Goal: Information Seeking & Learning: Learn about a topic

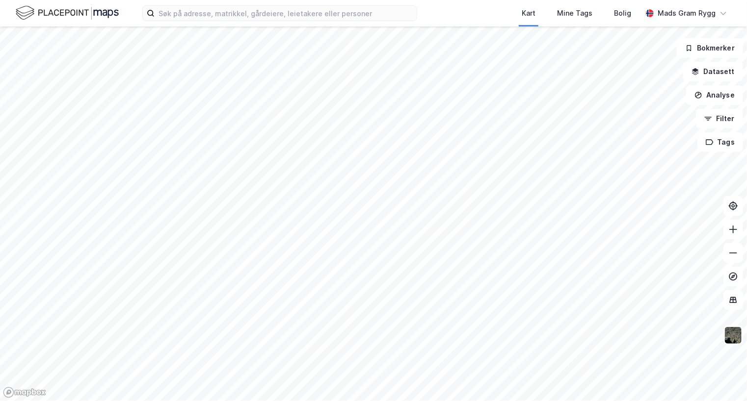
click at [746, 245] on html "Kart Mine Tags Bolig Mads Gram Rygg Bokmerker Datasett Analyse Filter Tags" at bounding box center [373, 200] width 747 height 401
click at [727, 332] on div "Bokmerker Datasett Analyse Filter Tags" at bounding box center [373, 213] width 747 height 375
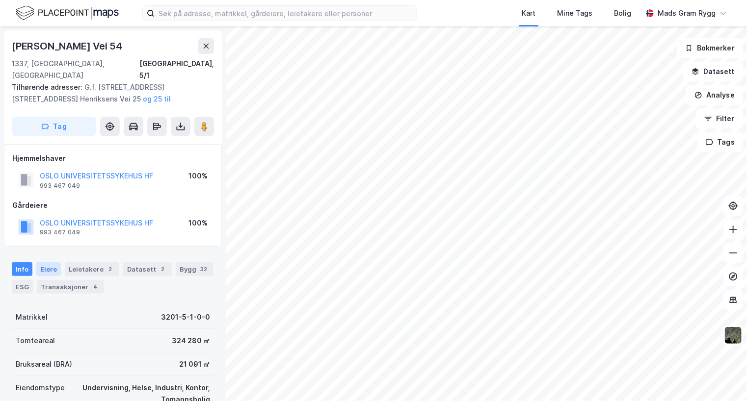
click at [49, 262] on div "Eiere" at bounding box center [48, 269] width 25 height 14
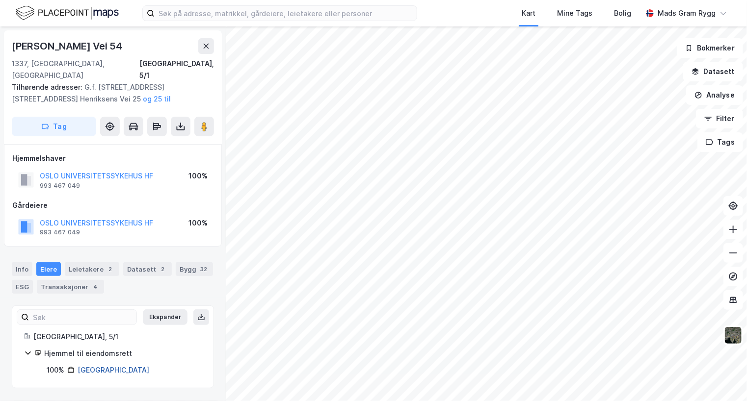
click at [113, 366] on link "[GEOGRAPHIC_DATA]" at bounding box center [114, 370] width 72 height 8
click at [23, 262] on div "Info" at bounding box center [22, 269] width 21 height 14
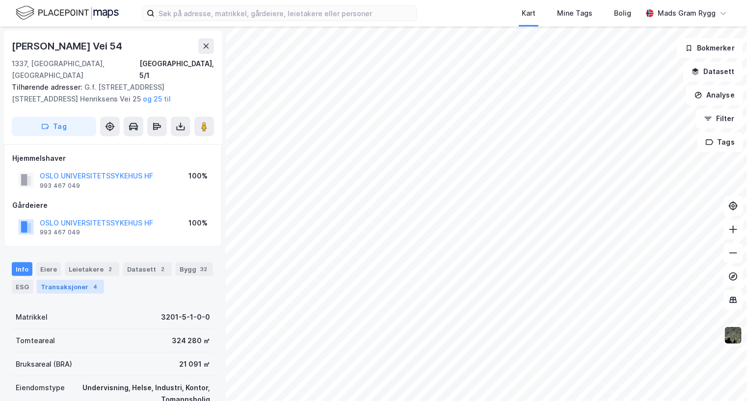
click at [53, 280] on div "Transaksjoner 4" at bounding box center [70, 287] width 67 height 14
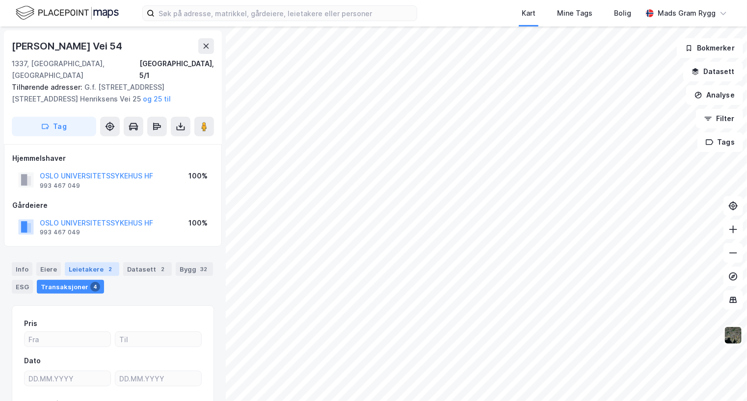
click at [90, 262] on div "Leietakere 2" at bounding box center [92, 269] width 54 height 14
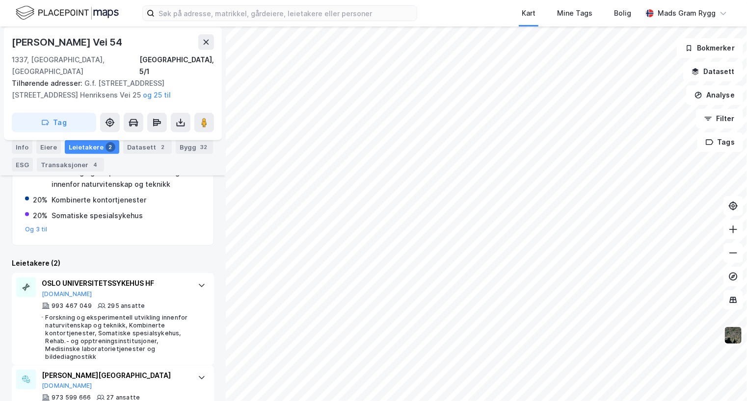
scroll to position [237, 0]
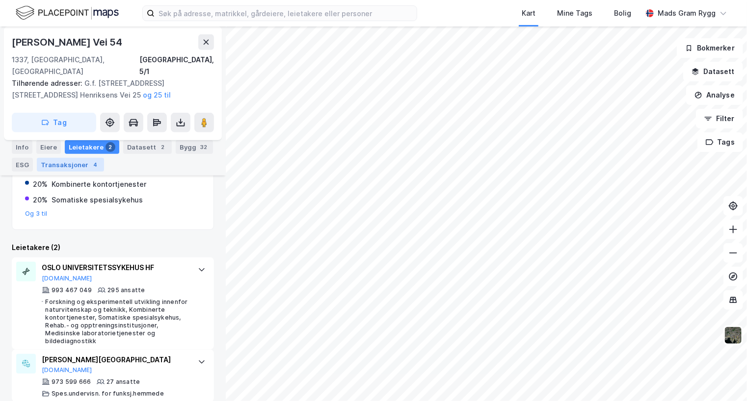
click at [60, 166] on div "Transaksjoner 4" at bounding box center [70, 165] width 67 height 14
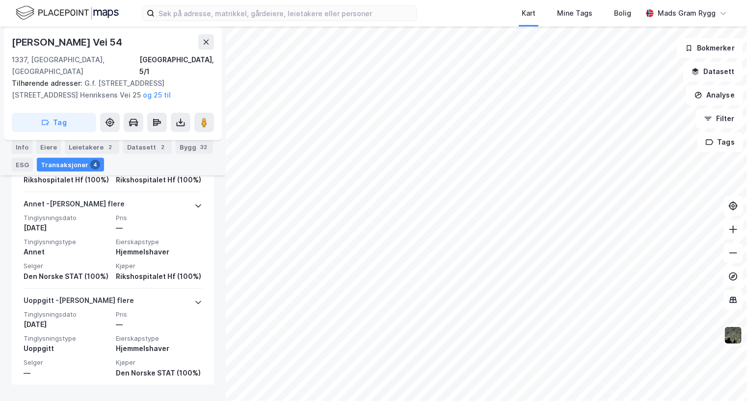
scroll to position [509, 0]
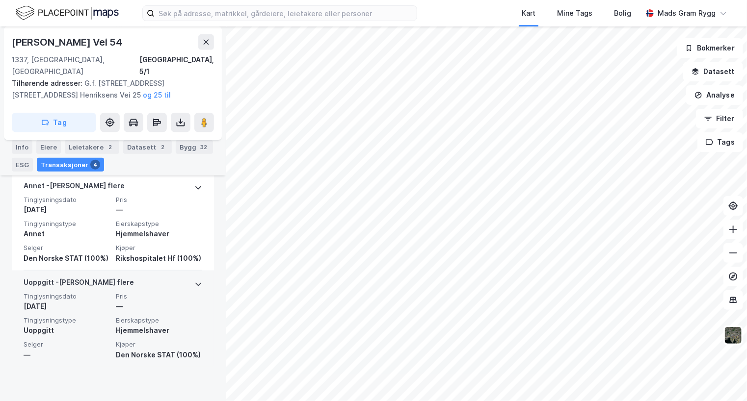
click at [62, 337] on div "Uoppgitt" at bounding box center [67, 331] width 86 height 12
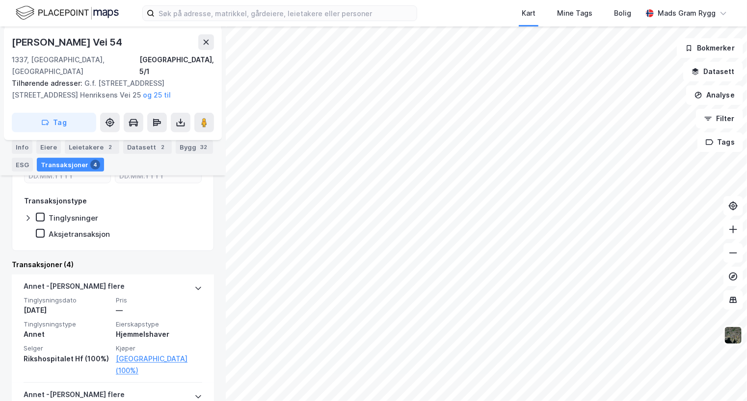
scroll to position [0, 0]
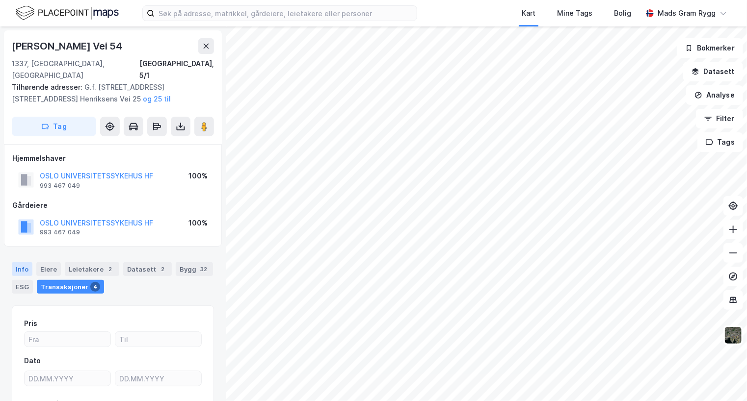
click at [18, 262] on div "Info" at bounding box center [22, 269] width 21 height 14
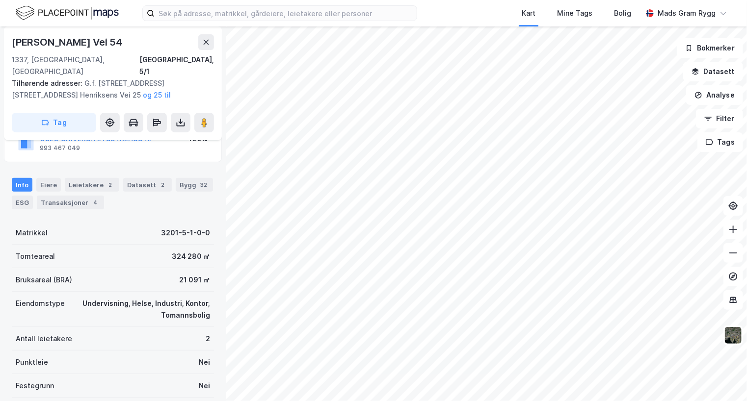
scroll to position [85, 0]
